Goal: Check status: Check status

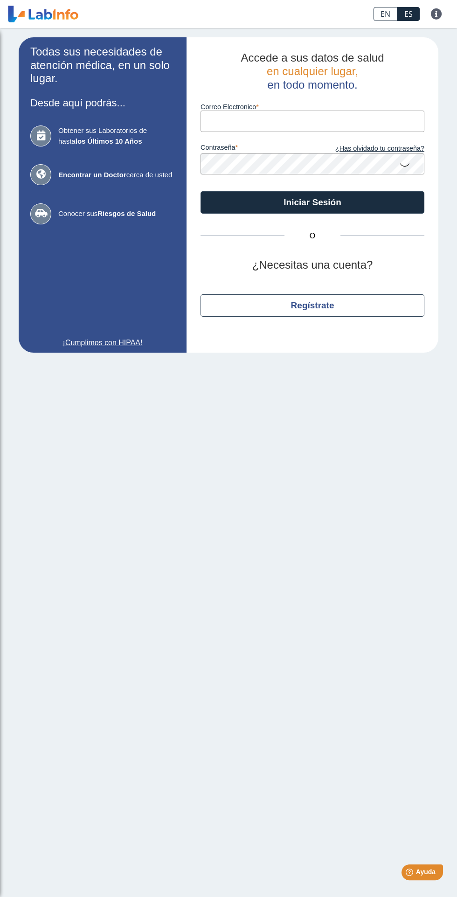
click at [330, 121] on input "Correo Electronico" at bounding box center [313, 121] width 224 height 21
click at [201, 191] on button "Iniciar Sesión" at bounding box center [313, 202] width 224 height 22
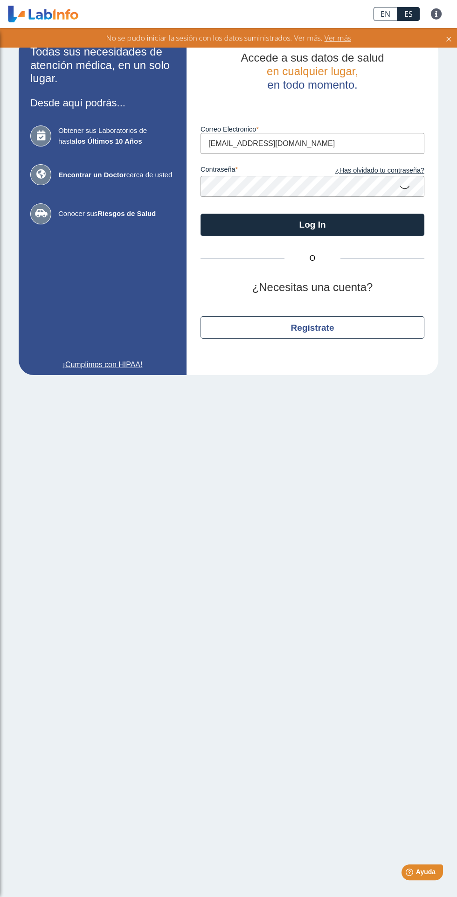
click at [329, 146] on input "yrr104@yahoo.com" at bounding box center [313, 143] width 224 height 21
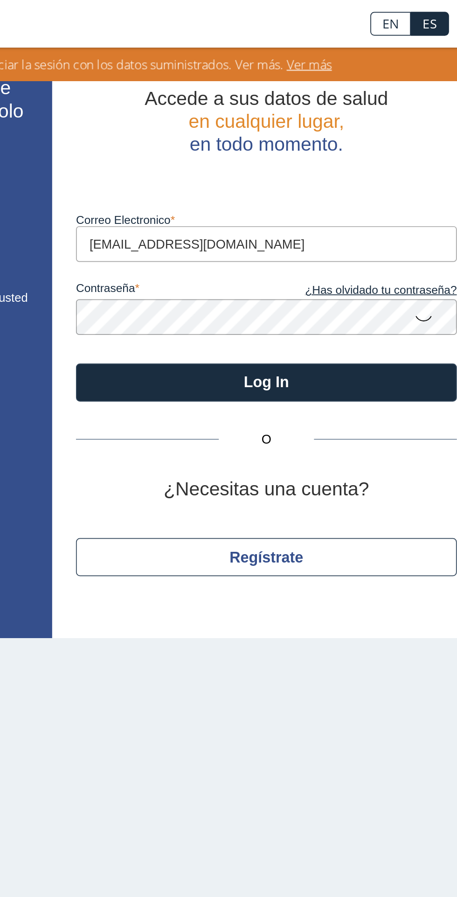
click at [307, 141] on input "yrr104@yahoo.com" at bounding box center [313, 143] width 224 height 21
type input "yrr104"
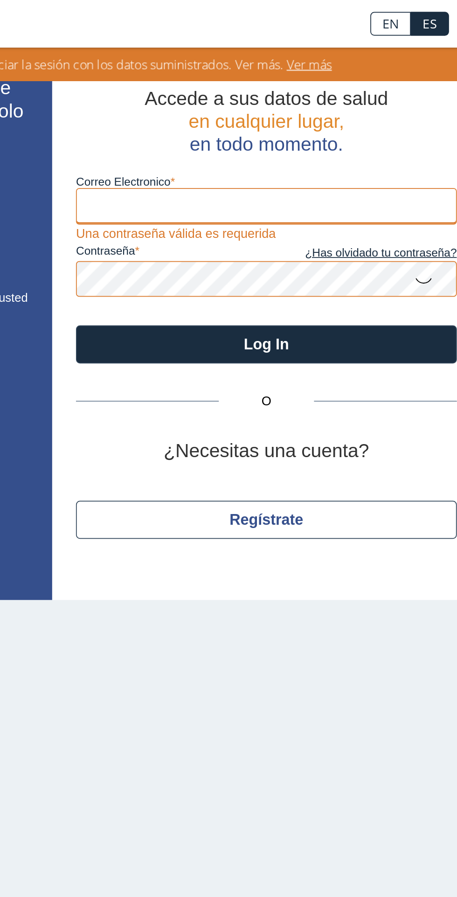
click at [265, 119] on input "Correo Electronico" at bounding box center [313, 121] width 224 height 21
type input "yrr104@yahoo.com"
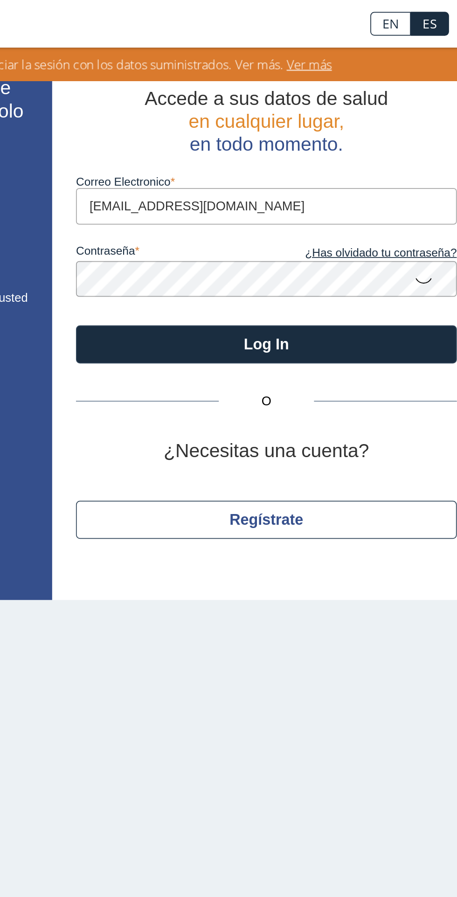
click at [402, 162] on icon at bounding box center [404, 164] width 11 height 18
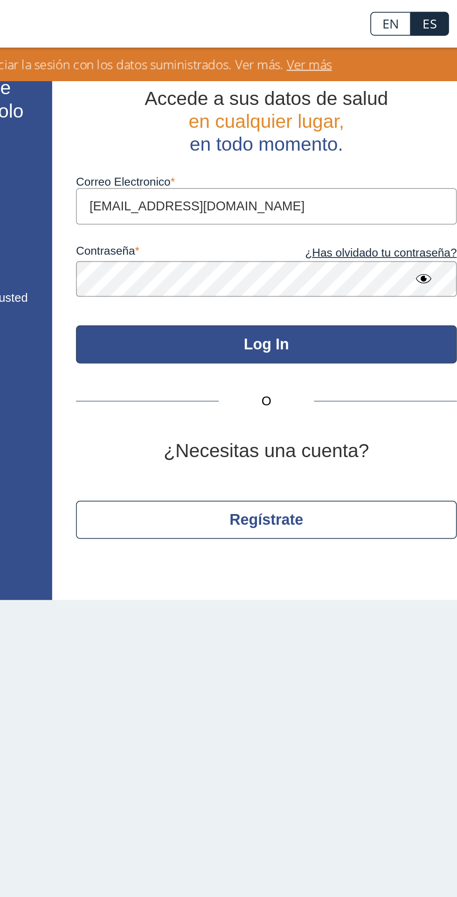
click at [257, 211] on button "Log In" at bounding box center [313, 202] width 224 height 22
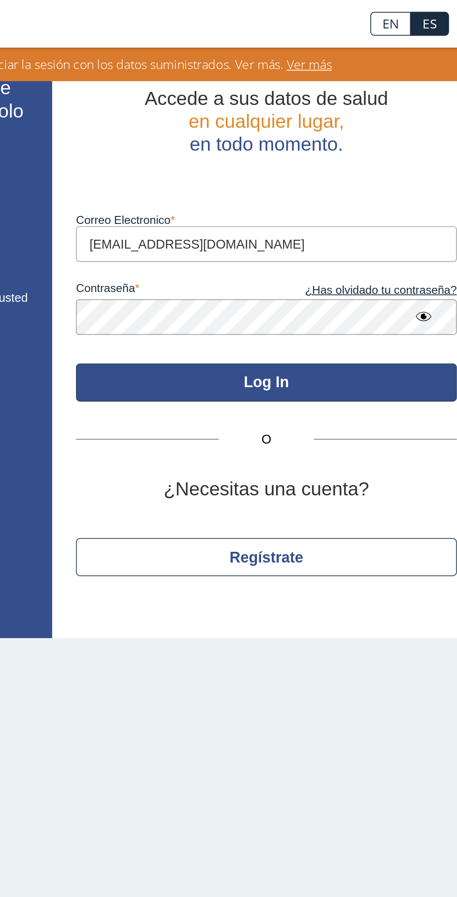
click at [383, 219] on button "Log In" at bounding box center [313, 225] width 224 height 22
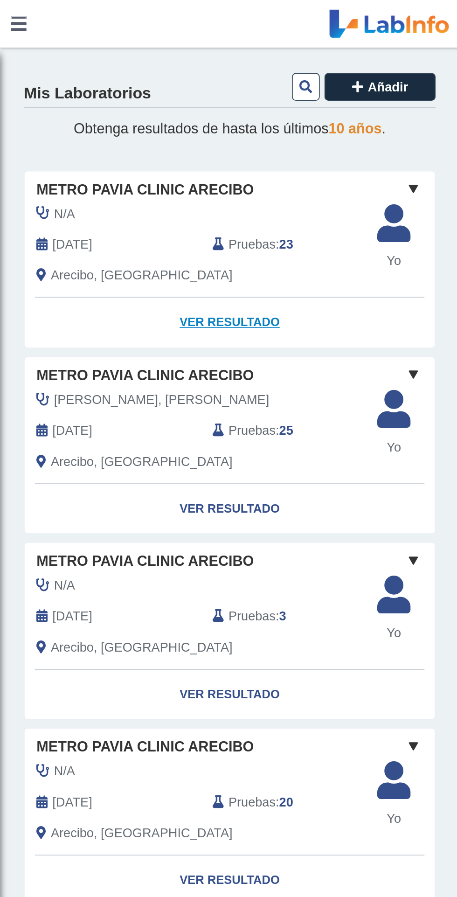
click at [138, 189] on link "Ver Resultado" at bounding box center [134, 189] width 241 height 29
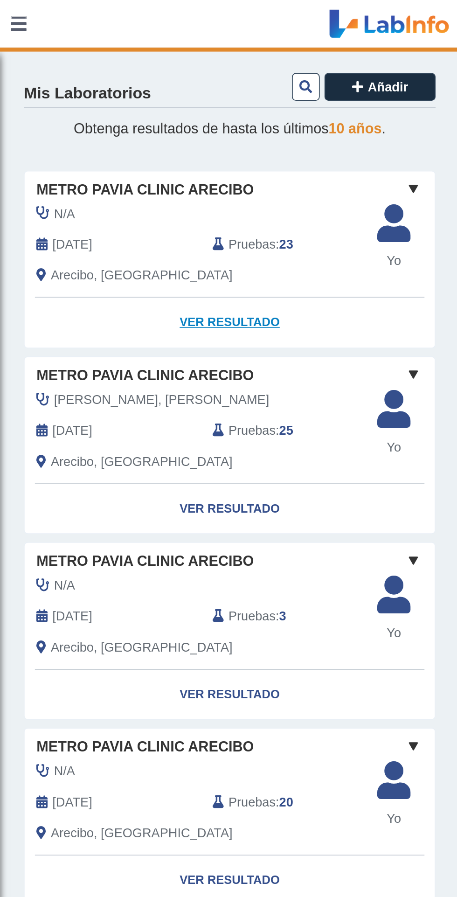
click at [133, 190] on link "Ver Resultado" at bounding box center [134, 189] width 241 height 29
click at [129, 191] on link "Ver Resultado" at bounding box center [134, 189] width 241 height 29
click at [143, 187] on link "Ver Resultado" at bounding box center [134, 189] width 241 height 29
click at [131, 192] on link "Ver Resultado" at bounding box center [134, 189] width 241 height 29
click at [132, 188] on link "Ver Resultado" at bounding box center [134, 189] width 241 height 29
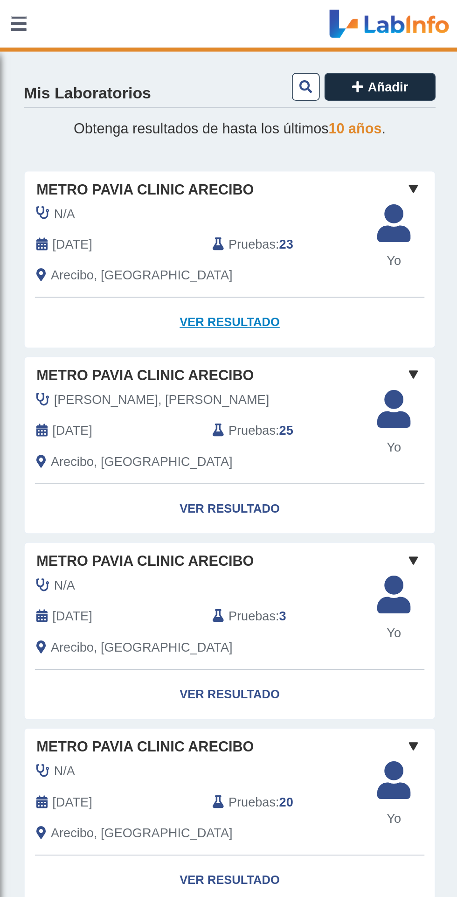
click at [139, 195] on link "Ver Resultado" at bounding box center [134, 189] width 241 height 29
click at [134, 193] on link "Ver Resultado" at bounding box center [134, 189] width 241 height 29
click at [136, 187] on link "Ver Resultado" at bounding box center [134, 189] width 241 height 29
click at [134, 189] on link "Ver Resultado" at bounding box center [134, 189] width 241 height 29
click at [135, 187] on link "Ver Resultado" at bounding box center [134, 189] width 241 height 29
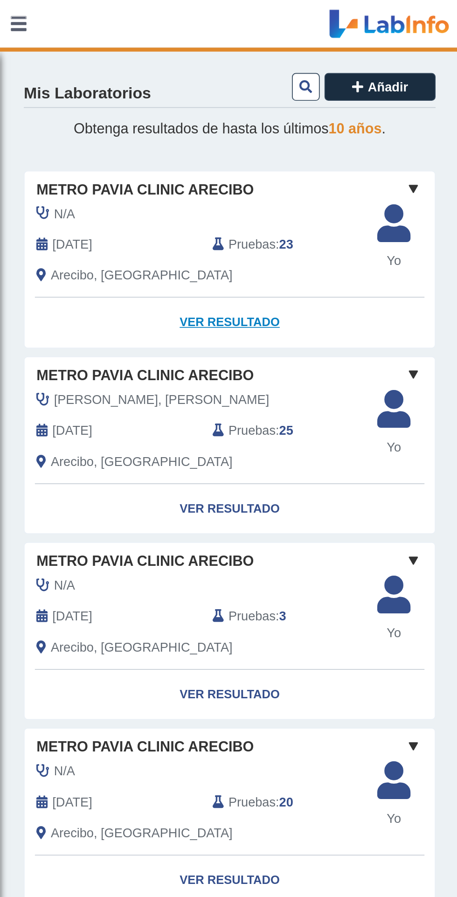
click at [136, 185] on link "Ver Resultado" at bounding box center [134, 189] width 241 height 29
click at [142, 192] on link "Ver Resultado" at bounding box center [134, 189] width 241 height 29
click at [152, 186] on link "Ver Resultado" at bounding box center [134, 189] width 241 height 29
click at [154, 187] on link "Ver Resultado" at bounding box center [134, 189] width 241 height 29
click at [153, 189] on link "Ver Resultado" at bounding box center [134, 189] width 241 height 29
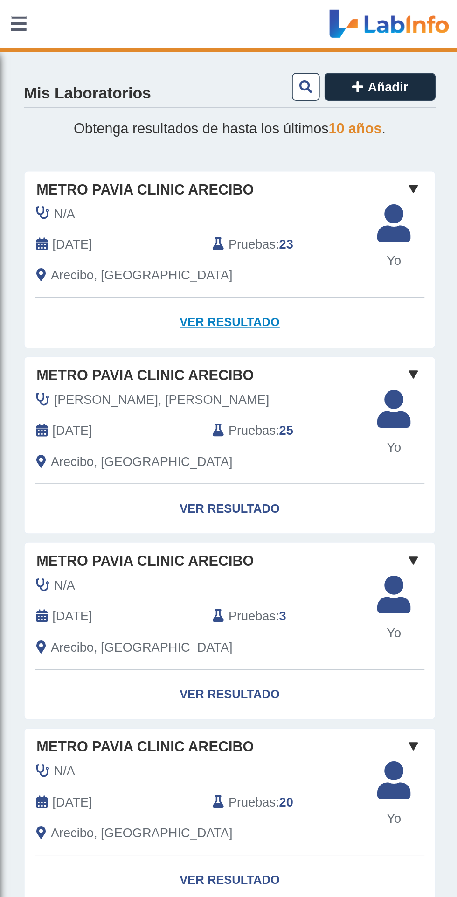
click at [154, 179] on link "Ver Resultado" at bounding box center [134, 189] width 241 height 29
click at [145, 190] on link "Ver Resultado" at bounding box center [134, 189] width 241 height 29
click at [134, 191] on link "Ver Resultado" at bounding box center [134, 189] width 241 height 29
click at [131, 187] on link "Ver Resultado" at bounding box center [134, 189] width 241 height 29
click at [142, 195] on link "Ver Resultado" at bounding box center [134, 189] width 241 height 29
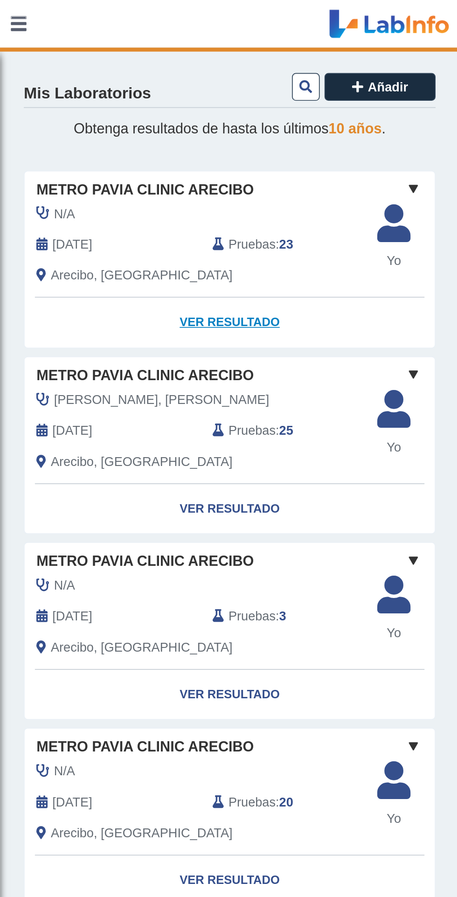
click at [140, 178] on link "Ver Resultado" at bounding box center [134, 189] width 241 height 29
click at [136, 188] on link "Ver Resultado" at bounding box center [134, 189] width 241 height 29
click at [127, 178] on link "Ver Resultado" at bounding box center [134, 189] width 241 height 29
click at [139, 184] on link "Ver Resultado" at bounding box center [134, 189] width 241 height 29
click at [148, 304] on link "Ver Resultado" at bounding box center [134, 298] width 241 height 29
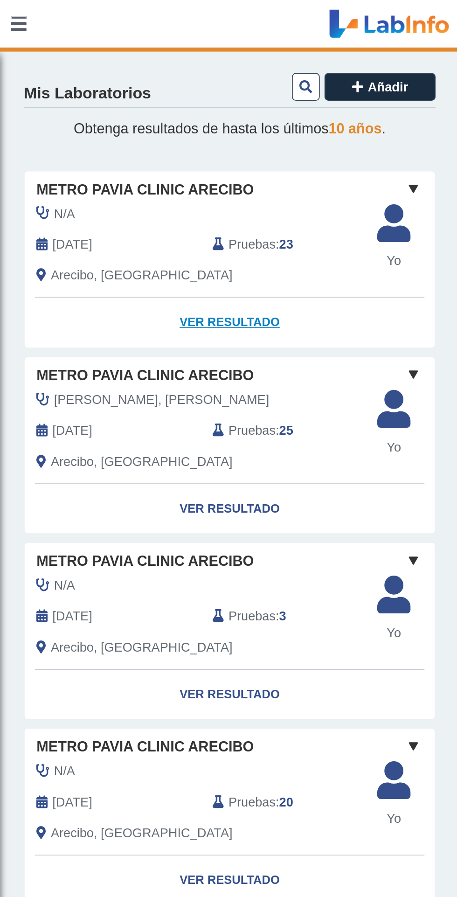
click at [135, 185] on link "Ver Resultado" at bounding box center [134, 189] width 241 height 29
click at [123, 187] on link "Ver Resultado" at bounding box center [134, 189] width 241 height 29
click at [118, 183] on link "Ver Resultado" at bounding box center [134, 189] width 241 height 29
click at [134, 193] on link "Ver Resultado" at bounding box center [134, 189] width 241 height 29
click at [121, 187] on link "Ver Resultado" at bounding box center [134, 189] width 241 height 29
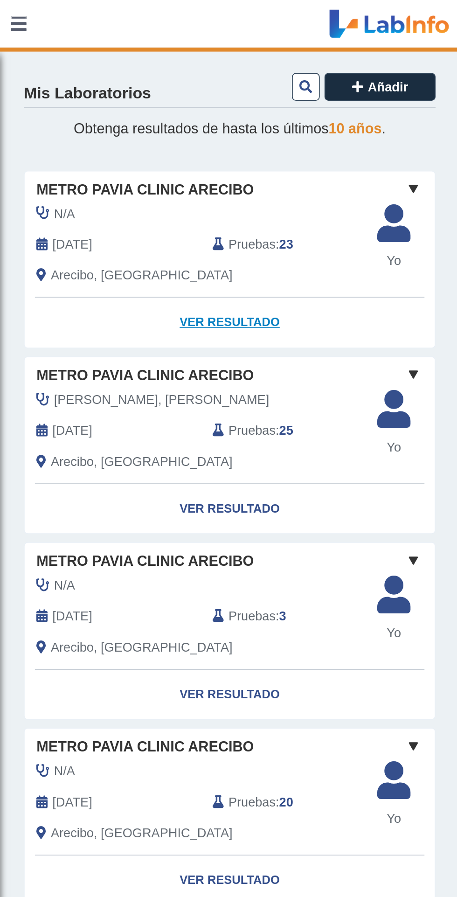
click at [118, 176] on link "Ver Resultado" at bounding box center [134, 189] width 241 height 29
click at [132, 191] on link "Ver Resultado" at bounding box center [134, 189] width 241 height 29
click at [145, 164] on div "Arecibo, [GEOGRAPHIC_DATA]" at bounding box center [117, 161] width 207 height 11
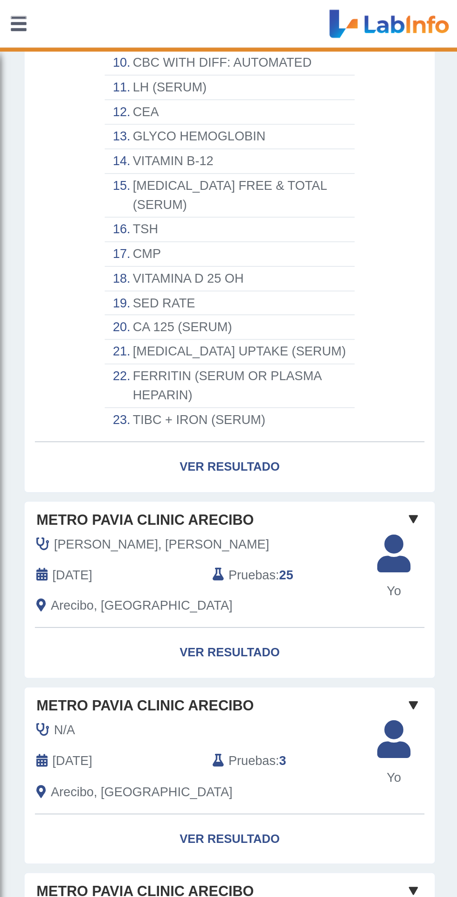
scroll to position [323, 0]
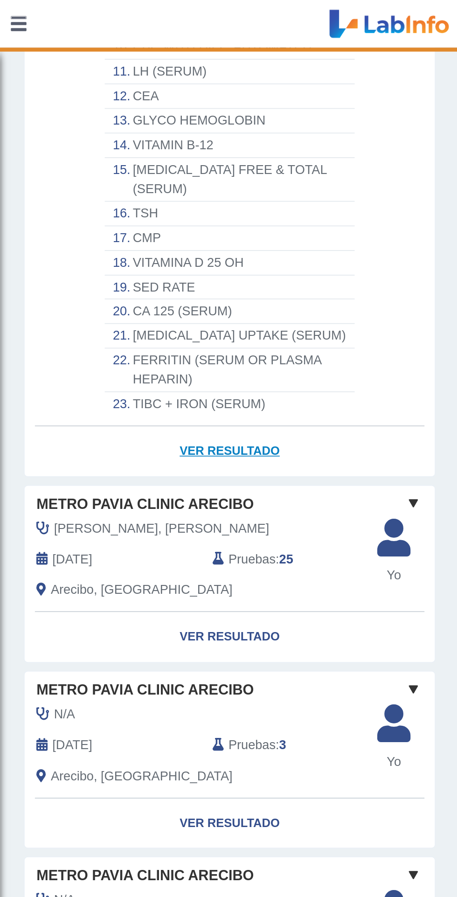
click at [127, 263] on link "Ver Resultado" at bounding box center [134, 264] width 241 height 29
click at [123, 255] on link "Ver Resultado" at bounding box center [134, 264] width 241 height 29
click at [128, 256] on link "Ver Resultado" at bounding box center [134, 264] width 241 height 29
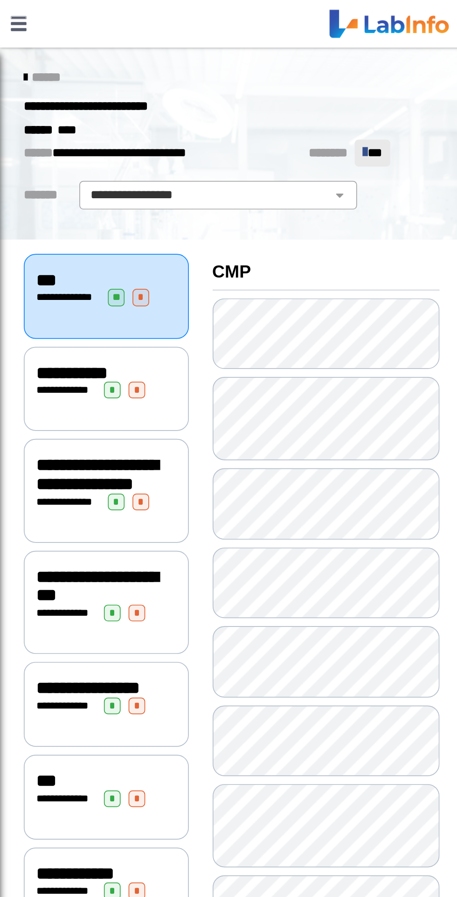
click at [22, 44] on link "******" at bounding box center [24, 45] width 21 height 7
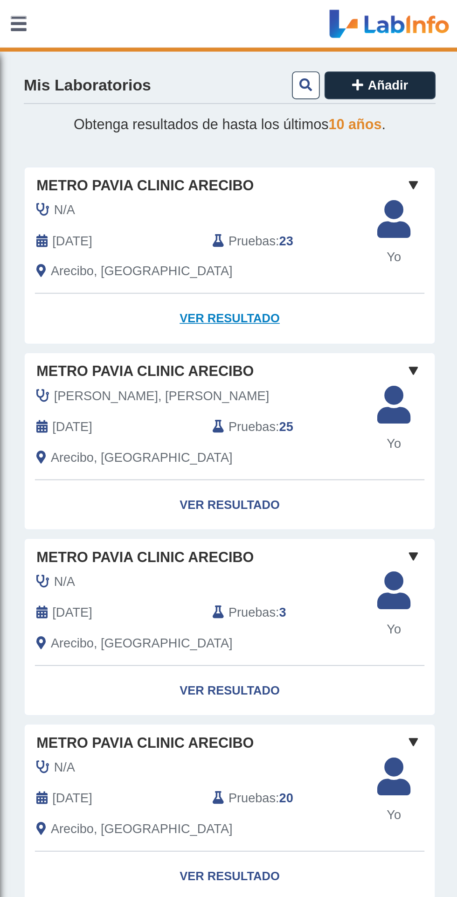
click at [131, 189] on link "Ver Resultado" at bounding box center [134, 187] width 241 height 29
click at [141, 180] on link "Ver Resultado" at bounding box center [134, 187] width 241 height 29
click at [150, 177] on link "Ver Resultado" at bounding box center [134, 187] width 241 height 29
click at [147, 180] on link "Ver Resultado" at bounding box center [134, 187] width 241 height 29
click at [145, 185] on link "Ver Resultado" at bounding box center [134, 187] width 241 height 29
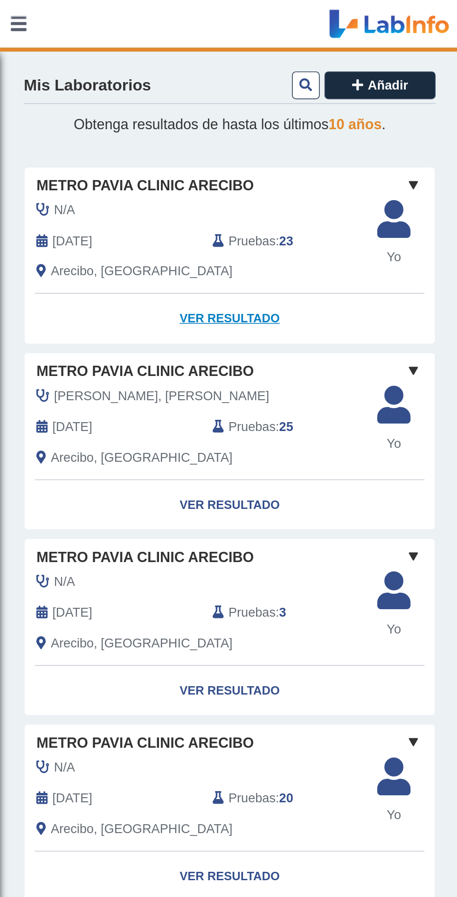
click at [146, 187] on link "Ver Resultado" at bounding box center [134, 187] width 241 height 29
click at [136, 192] on link "Ver Resultado" at bounding box center [134, 187] width 241 height 29
click at [142, 196] on link "Ver Resultado" at bounding box center [134, 187] width 241 height 29
click at [142, 185] on link "Ver Resultado" at bounding box center [134, 187] width 241 height 29
click at [122, 185] on link "Ver Resultado" at bounding box center [134, 187] width 241 height 29
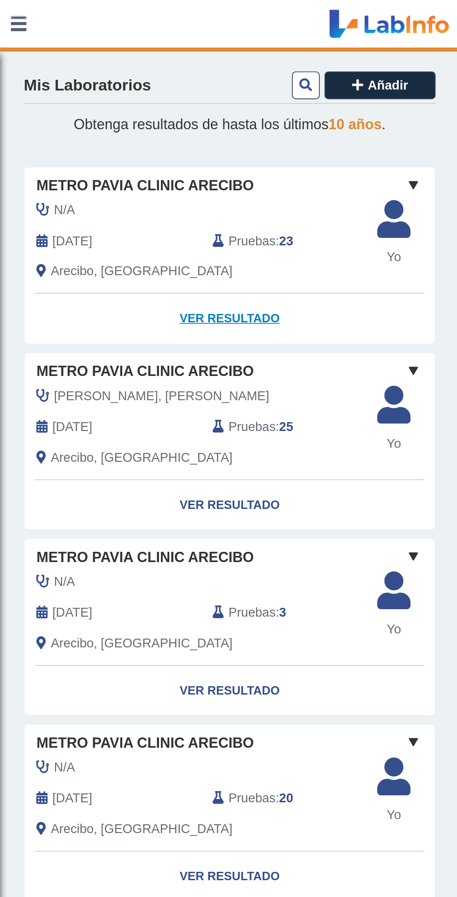
click at [137, 189] on link "Ver Resultado" at bounding box center [134, 187] width 241 height 29
click at [145, 182] on link "Ver Resultado" at bounding box center [134, 187] width 241 height 29
click at [124, 193] on link "Ver Resultado" at bounding box center [134, 187] width 241 height 29
click at [147, 178] on link "Ver Resultado" at bounding box center [134, 187] width 241 height 29
click at [208, 152] on div "N/A [DATE] Pruebas : 23 Arecibo, [GEOGRAPHIC_DATA]" at bounding box center [117, 145] width 221 height 55
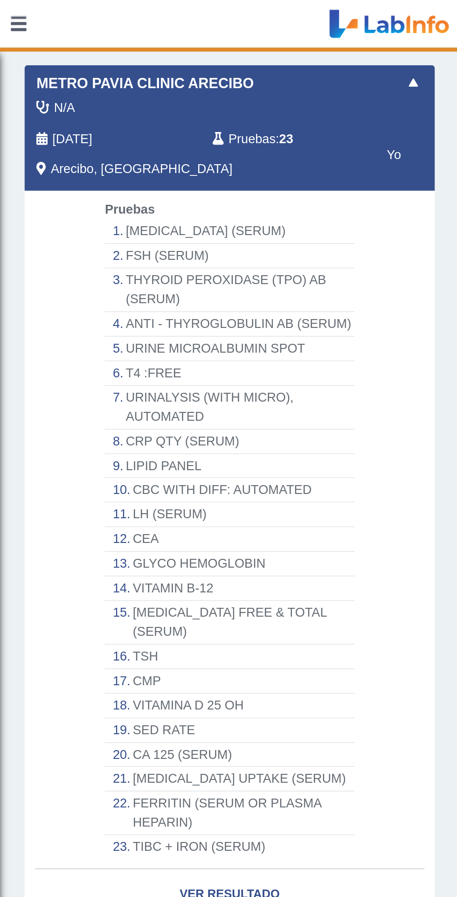
scroll to position [321, 0]
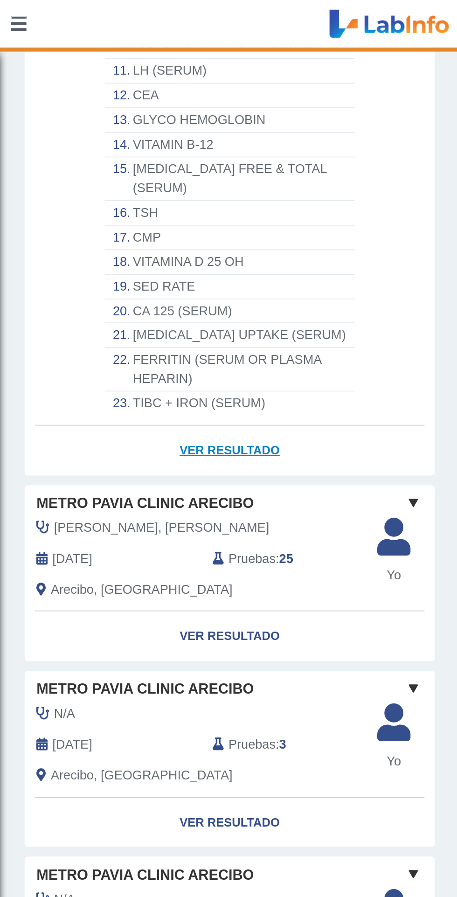
click at [138, 259] on link "Ver Resultado" at bounding box center [134, 264] width 241 height 29
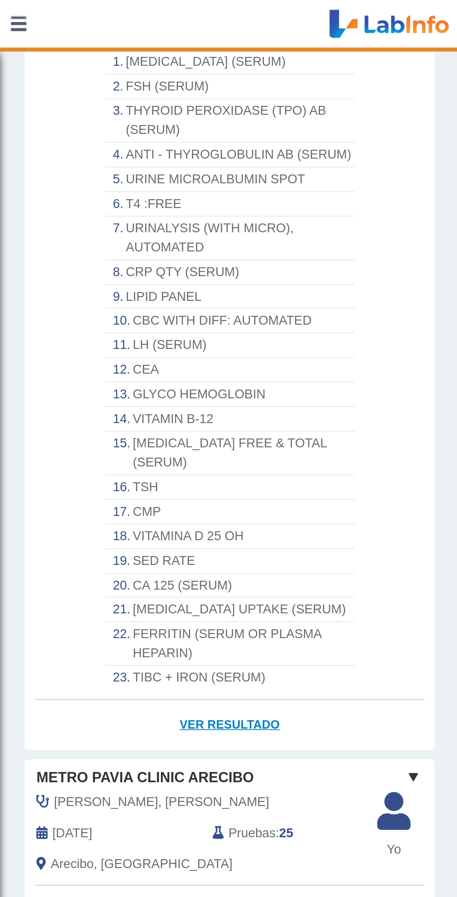
scroll to position [162, 0]
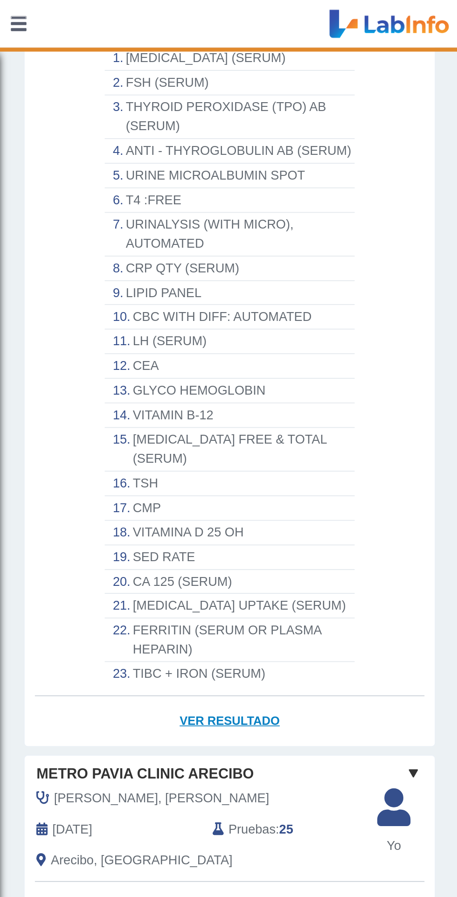
click at [133, 418] on link "Ver Resultado" at bounding box center [134, 423] width 241 height 29
click at [138, 419] on link "Ver Resultado" at bounding box center [134, 423] width 241 height 29
click at [138, 409] on link "Ver Resultado" at bounding box center [134, 423] width 241 height 29
click at [139, 415] on link "Ver Resultado" at bounding box center [134, 423] width 241 height 29
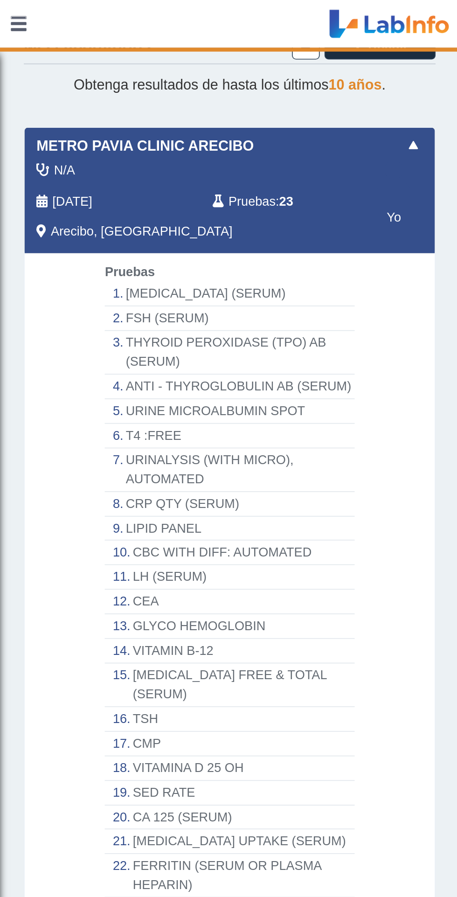
scroll to position [22, 0]
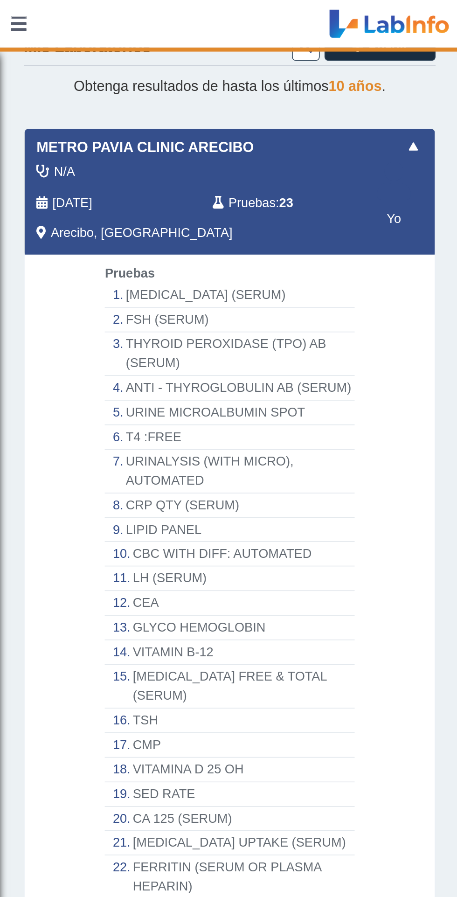
click at [109, 135] on div "Arecibo, [GEOGRAPHIC_DATA]" at bounding box center [117, 136] width 207 height 11
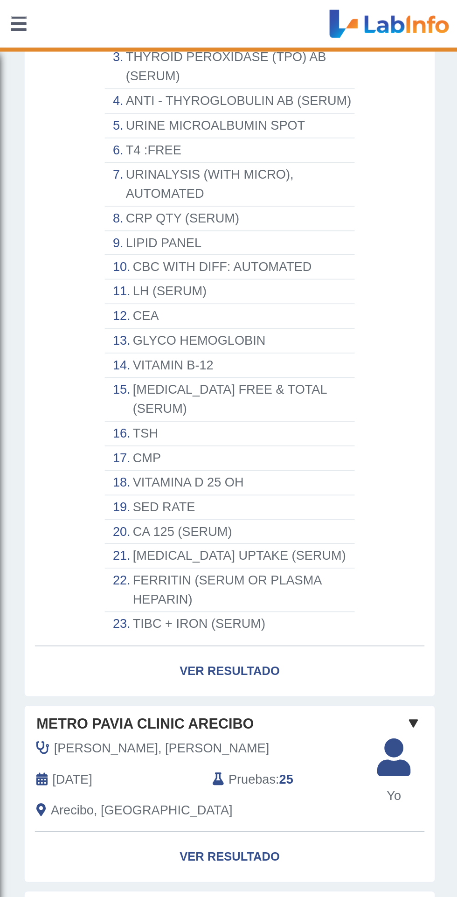
scroll to position [190, 0]
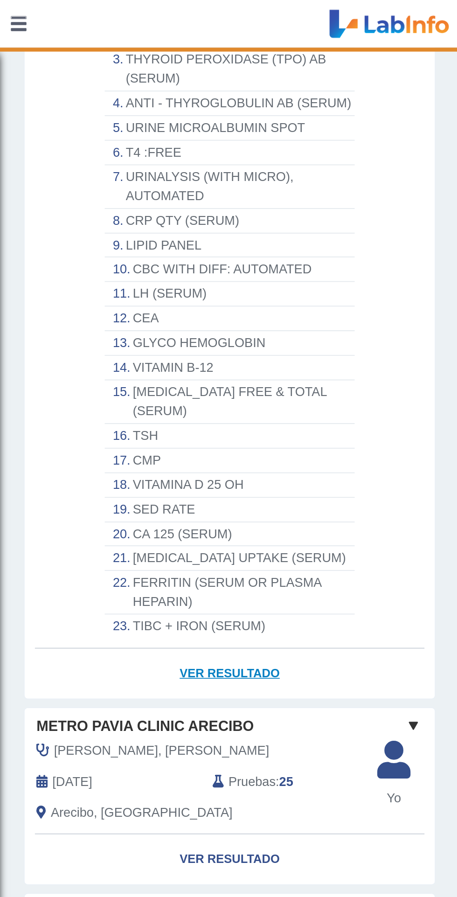
click at [138, 383] on link "Ver Resultado" at bounding box center [134, 395] width 241 height 29
click at [137, 391] on link "Ver Resultado" at bounding box center [134, 395] width 241 height 29
click at [140, 390] on link "Ver Resultado" at bounding box center [134, 395] width 241 height 29
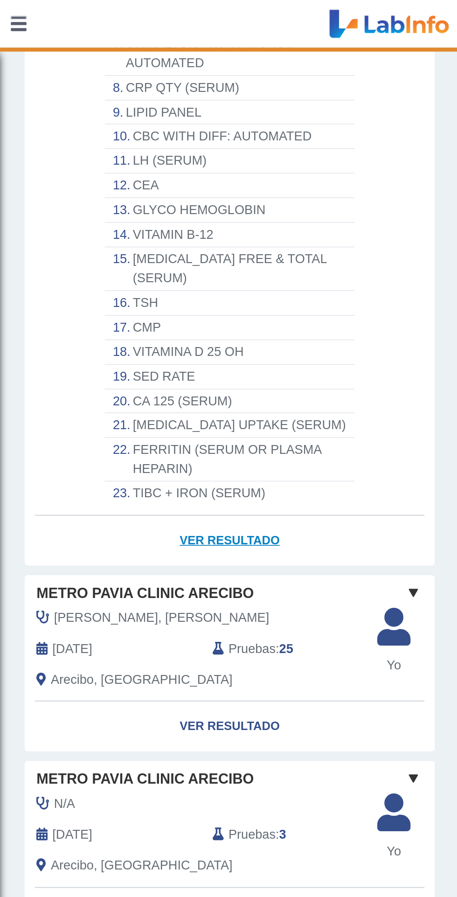
scroll to position [321, 0]
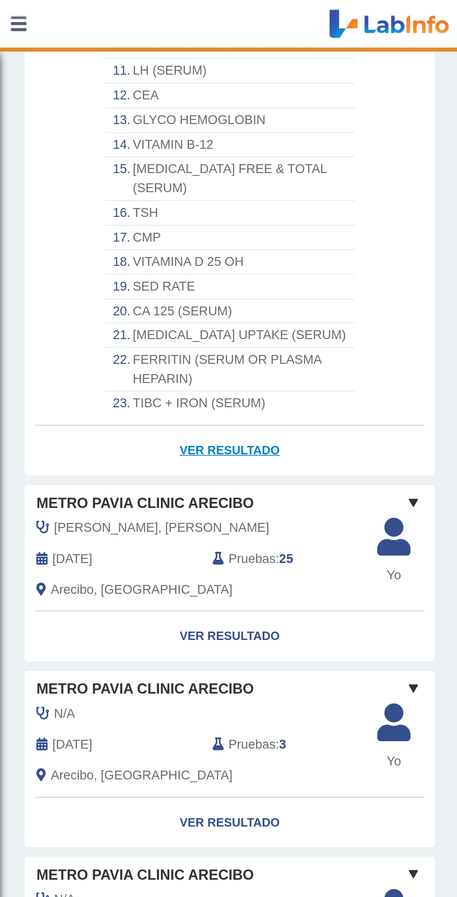
click at [132, 260] on link "Ver Resultado" at bounding box center [134, 264] width 241 height 29
click at [127, 265] on link "Ver Resultado" at bounding box center [134, 264] width 241 height 29
click at [138, 261] on link "Ver Resultado" at bounding box center [134, 264] width 241 height 29
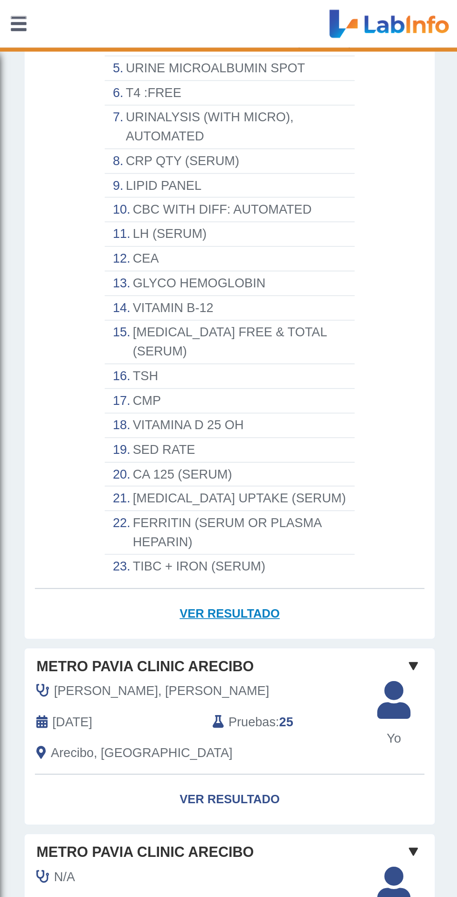
scroll to position [267, 0]
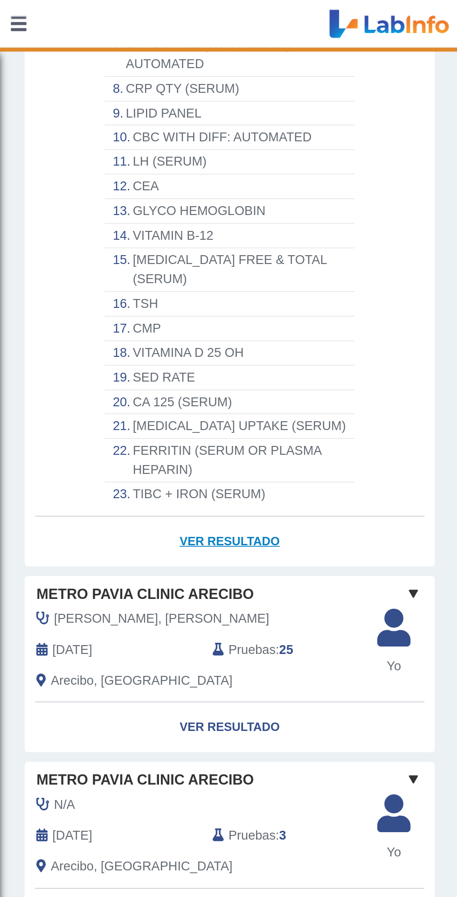
click at [142, 312] on link "Ver Resultado" at bounding box center [134, 318] width 241 height 29
